Goal: Transaction & Acquisition: Purchase product/service

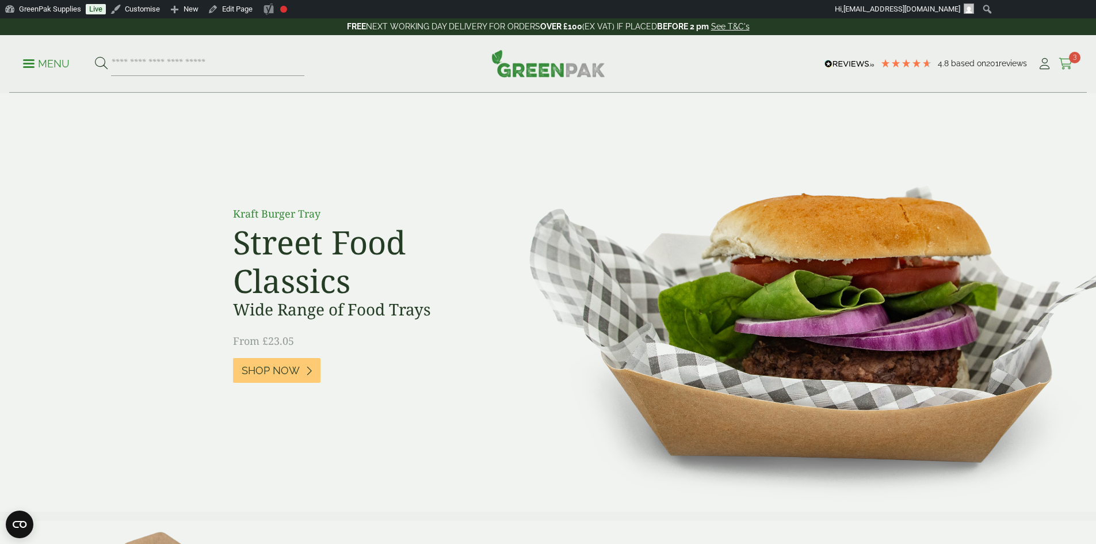
click at [1063, 62] on icon at bounding box center [1066, 64] width 14 height 12
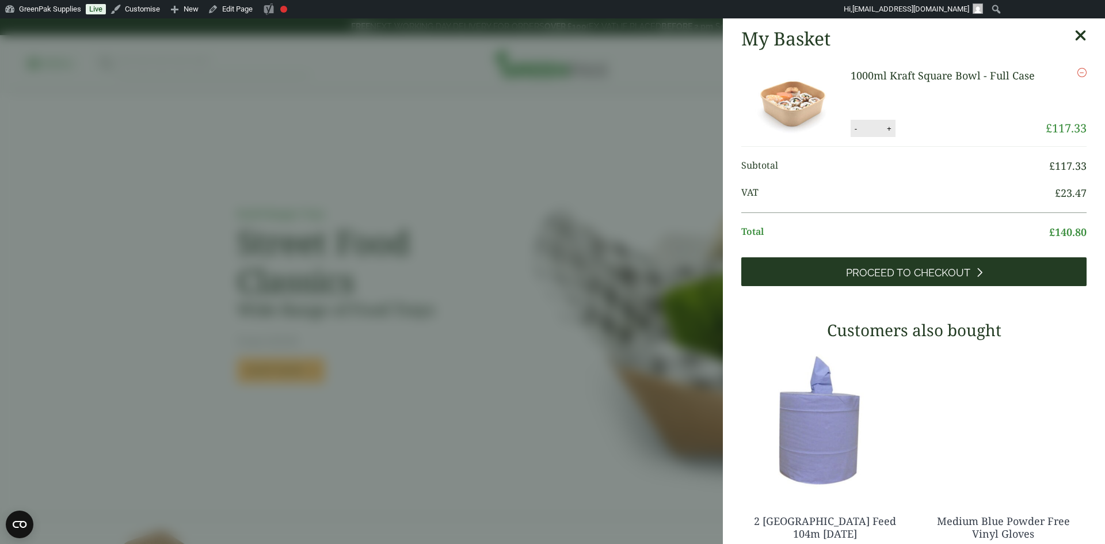
click at [941, 278] on span "Proceed to Checkout" at bounding box center [908, 272] width 124 height 13
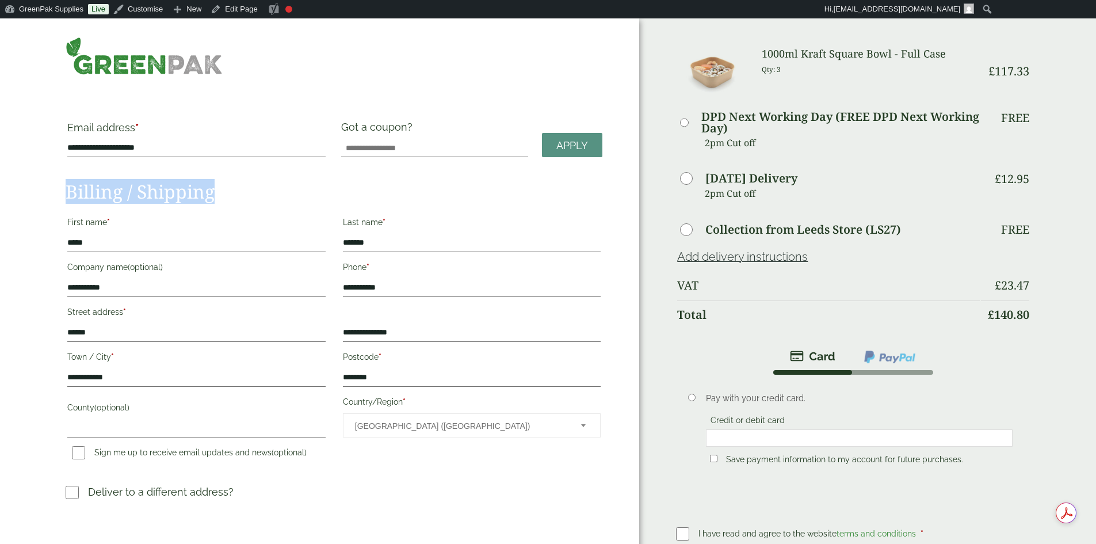
drag, startPoint x: 131, startPoint y: 185, endPoint x: 278, endPoint y: 197, distance: 148.3
click at [278, 197] on div "**********" at bounding box center [319, 349] width 639 height 663
click at [301, 188] on h2 "Billing / Shipping" at bounding box center [334, 192] width 537 height 22
drag, startPoint x: 300, startPoint y: 190, endPoint x: 277, endPoint y: 194, distance: 23.4
click at [277, 194] on h2 "Billing / Shipping" at bounding box center [334, 192] width 537 height 22
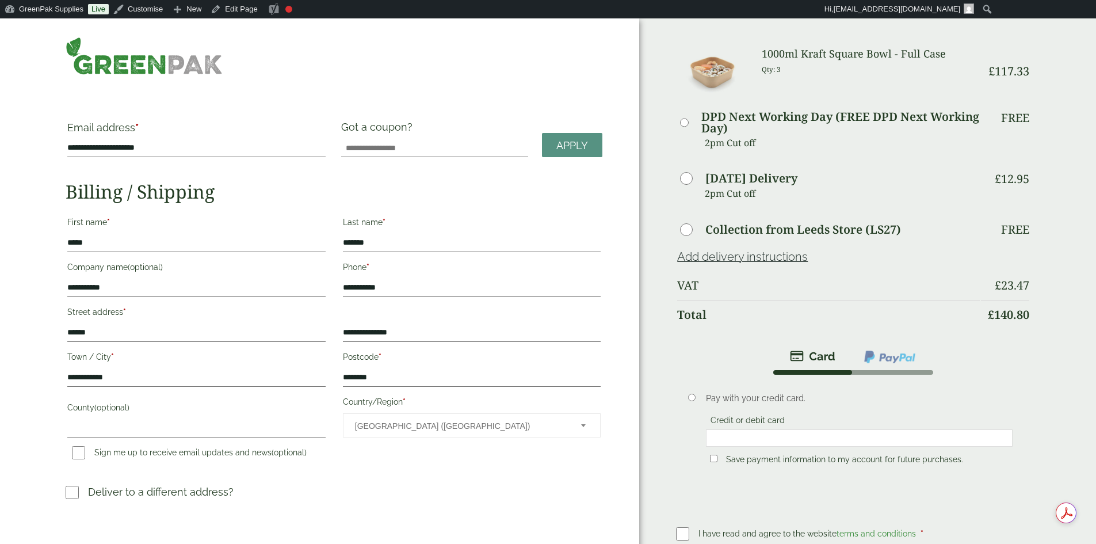
click at [533, 226] on label "Last name *" at bounding box center [472, 224] width 258 height 20
click at [533, 234] on input "*******" at bounding box center [472, 243] width 258 height 18
drag, startPoint x: 374, startPoint y: 217, endPoint x: 419, endPoint y: 220, distance: 45.5
click at [419, 220] on p "Last name * *******" at bounding box center [471, 232] width 261 height 41
drag, startPoint x: 375, startPoint y: 263, endPoint x: 405, endPoint y: 262, distance: 29.4
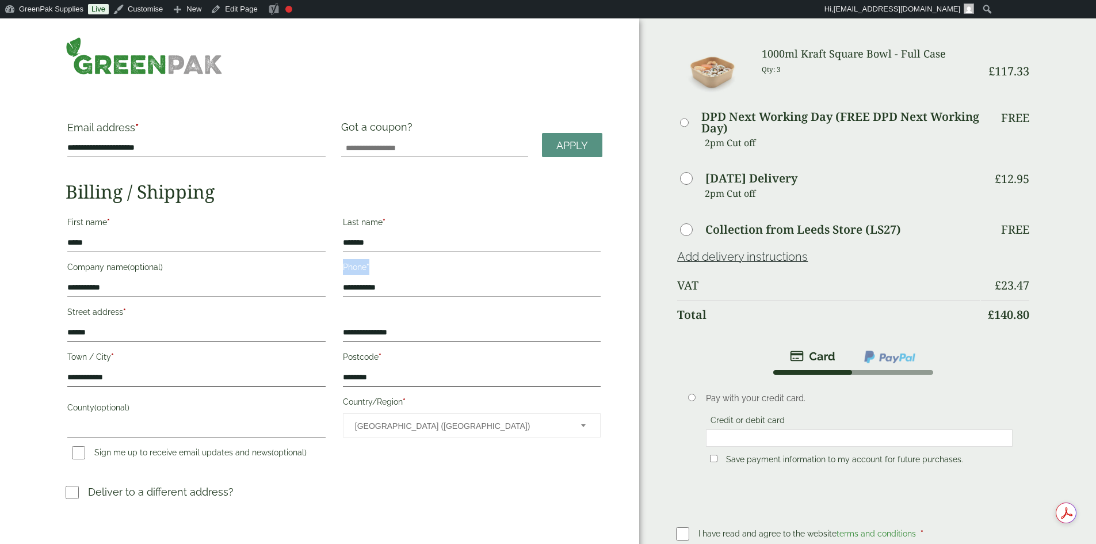
click at [405, 262] on label "Phone *" at bounding box center [472, 269] width 258 height 20
drag, startPoint x: 376, startPoint y: 350, endPoint x: 413, endPoint y: 352, distance: 36.9
click at [413, 352] on label "Postcode *" at bounding box center [472, 359] width 258 height 20
drag, startPoint x: 135, startPoint y: 350, endPoint x: 177, endPoint y: 354, distance: 41.6
click at [177, 354] on label "Town / City *" at bounding box center [196, 359] width 258 height 20
